Goal: Book appointment/travel/reservation

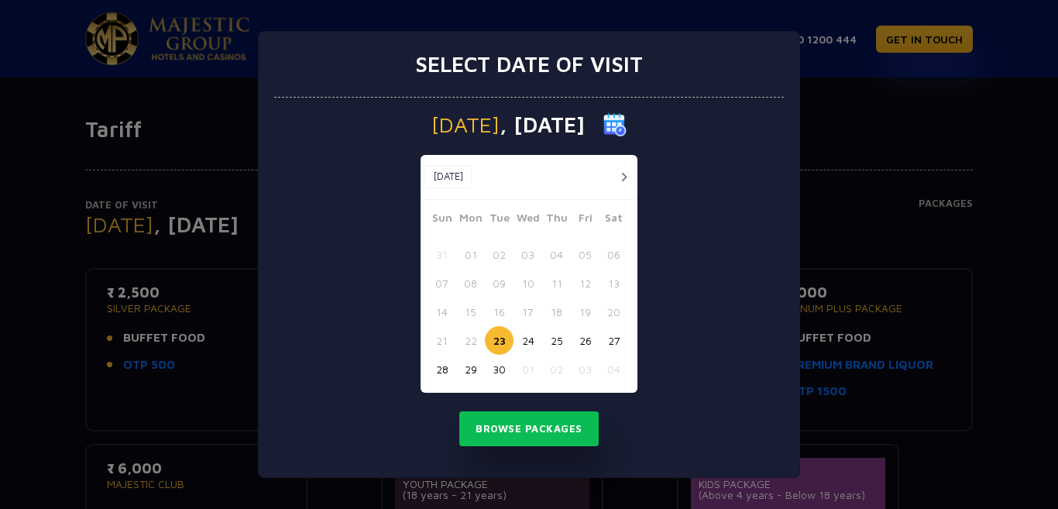
click at [623, 172] on button "button" at bounding box center [623, 176] width 19 height 19
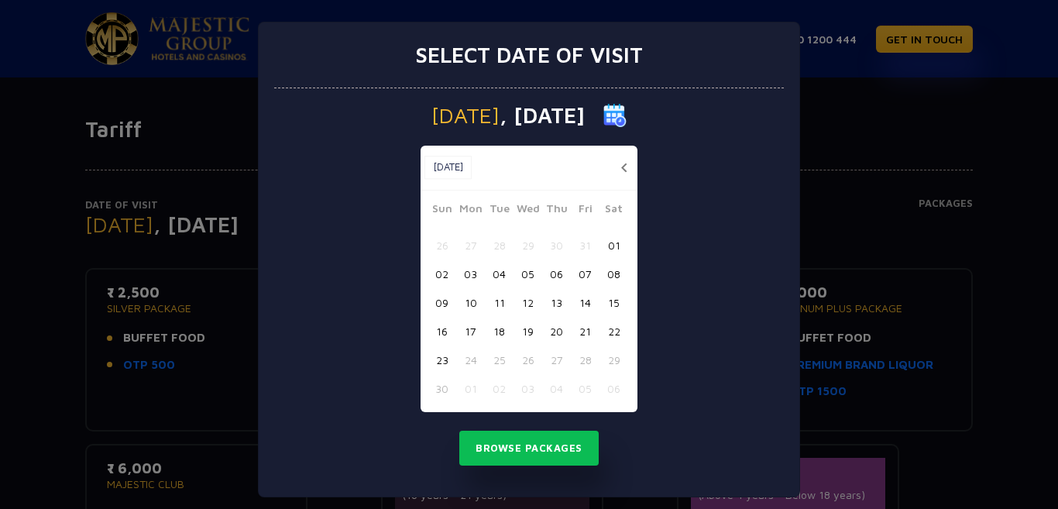
click at [706, 284] on div "[DATE] [DATE] [DATE] Sun Mon Tue Wed Thu Fri Sat 26 27 28 29 30 31 01 02 03 04 …" at bounding box center [529, 292] width 510 height 409
click at [490, 294] on button "11" at bounding box center [499, 302] width 29 height 29
click at [536, 455] on button "Browse Packages" at bounding box center [528, 449] width 139 height 36
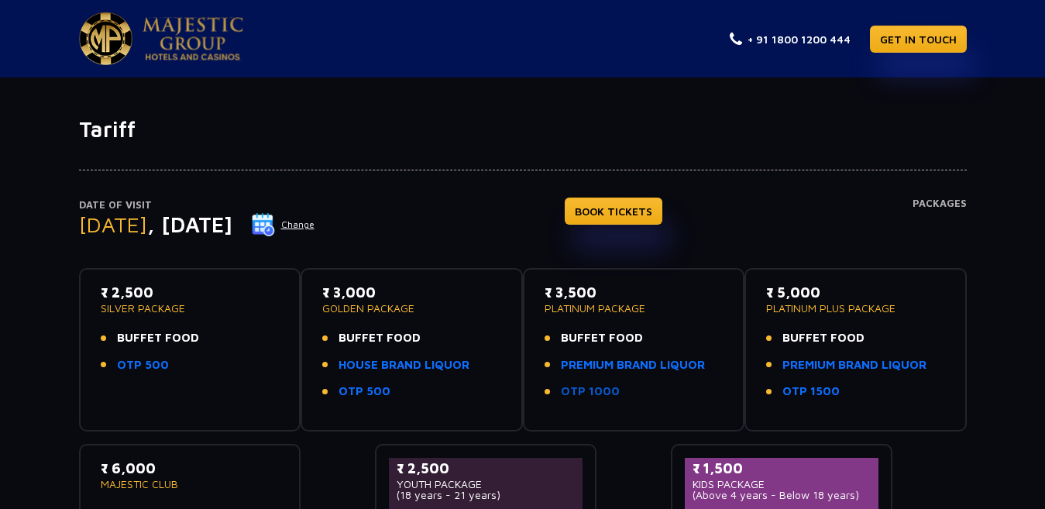
click at [601, 387] on link "OTP 1000" at bounding box center [590, 392] width 59 height 18
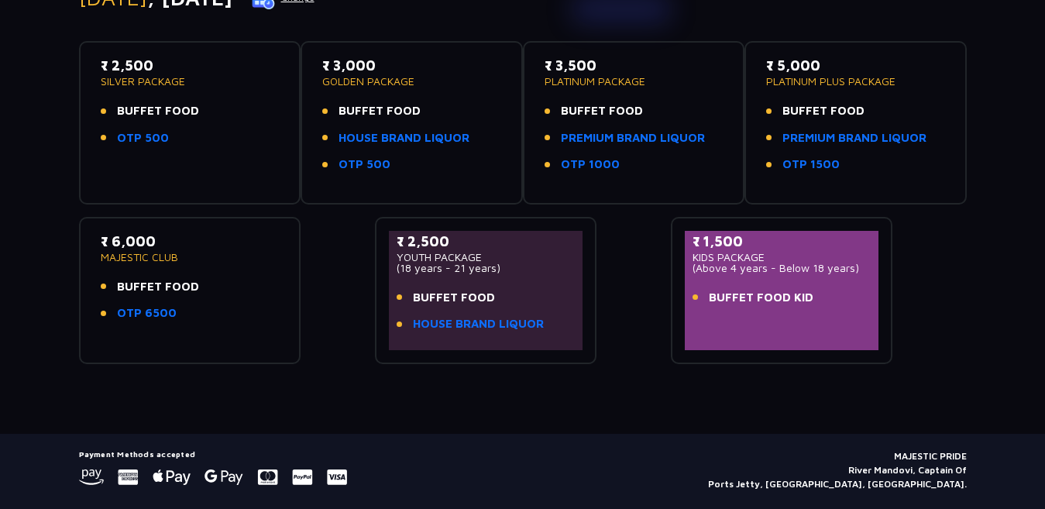
scroll to position [269, 0]
